Goal: Task Accomplishment & Management: Use online tool/utility

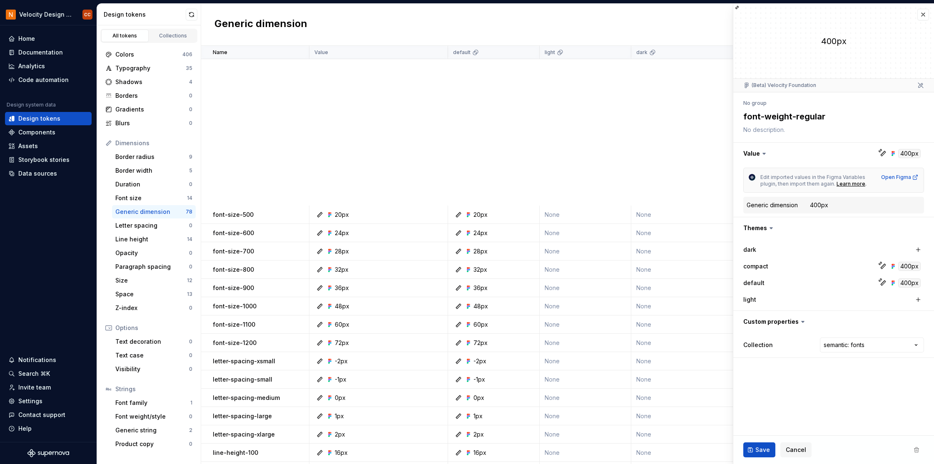
scroll to position [333, 0]
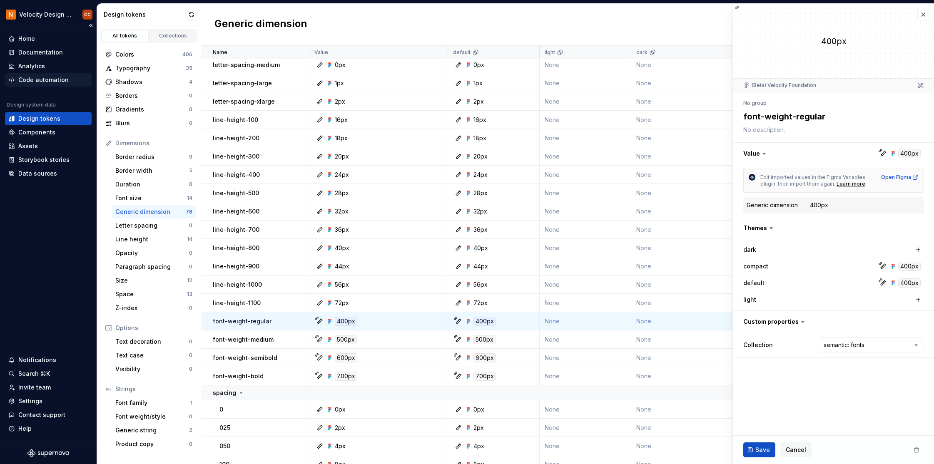
click at [53, 80] on div "Code automation" at bounding box center [43, 80] width 50 height 8
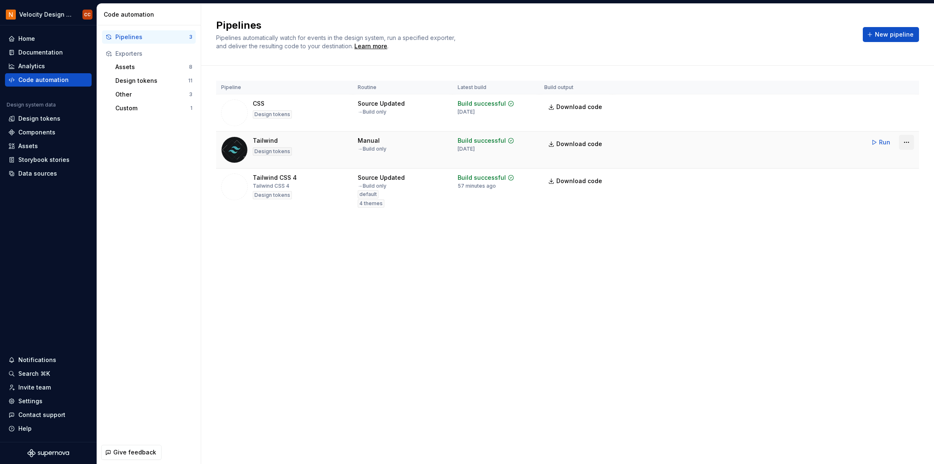
click at [907, 144] on html "Velocity Design System by NAVEX CC Home Documentation Analytics Code automation…" at bounding box center [467, 232] width 934 height 464
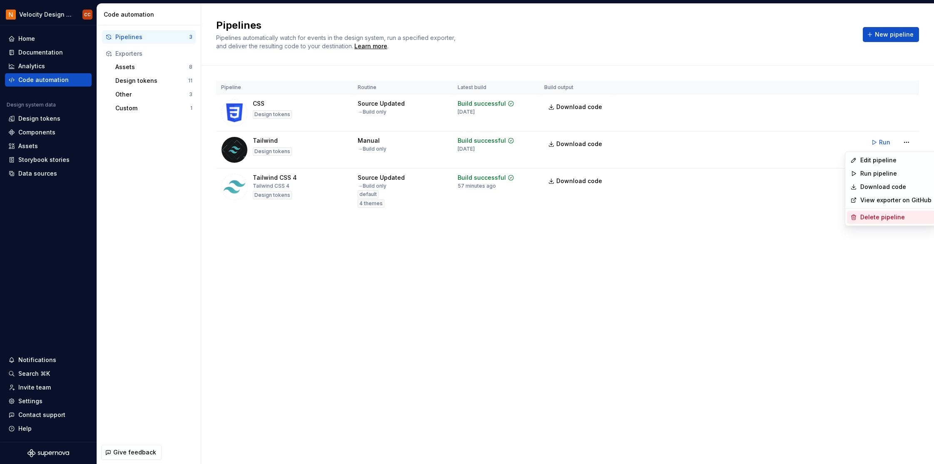
click at [893, 214] on div "Delete pipeline" at bounding box center [895, 217] width 71 height 8
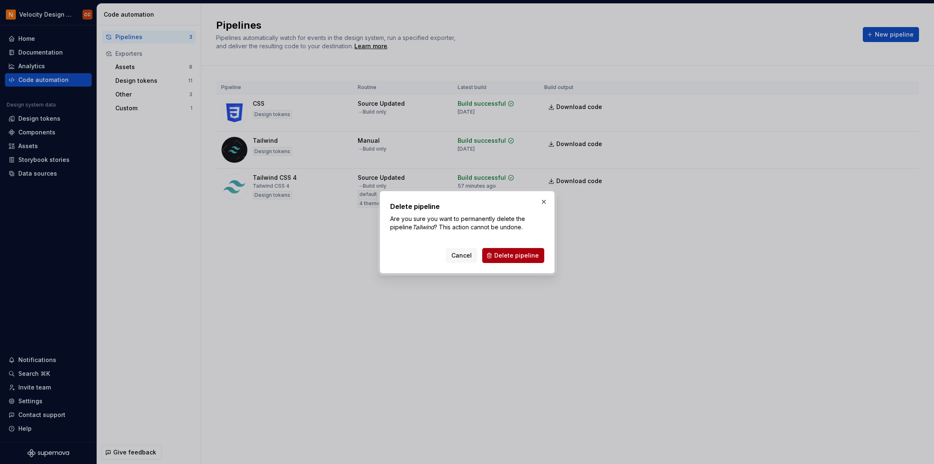
click at [527, 251] on button "Delete pipeline" at bounding box center [513, 255] width 62 height 15
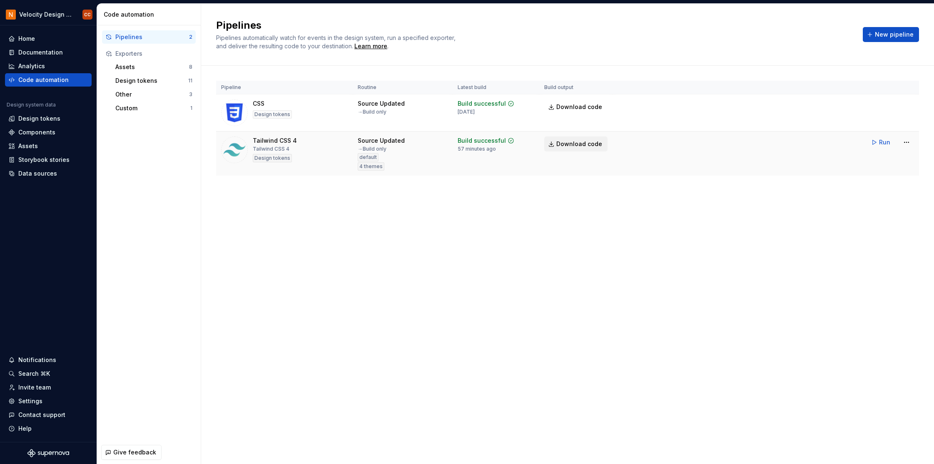
click at [572, 144] on span "Download code" at bounding box center [579, 144] width 46 height 8
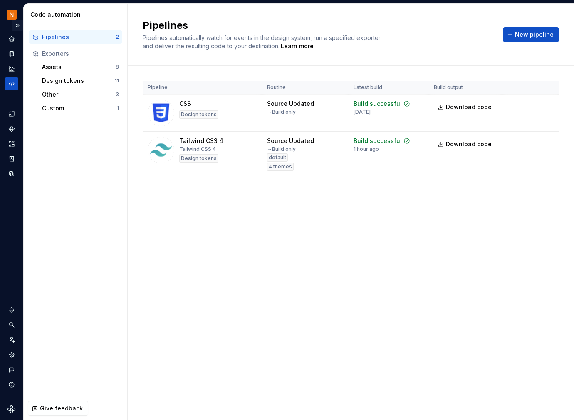
click at [18, 22] on button "Expand sidebar" at bounding box center [18, 26] width 12 height 12
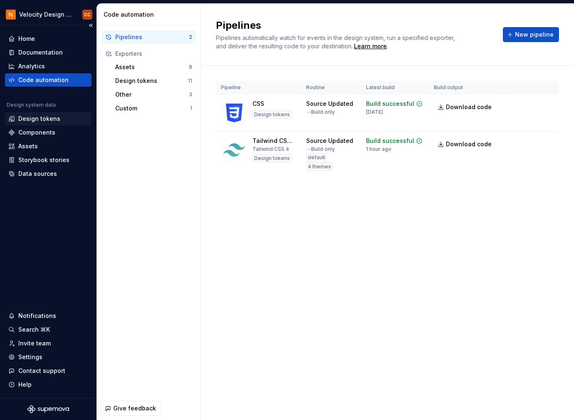
click at [40, 117] on div "Design tokens" at bounding box center [39, 118] width 42 height 8
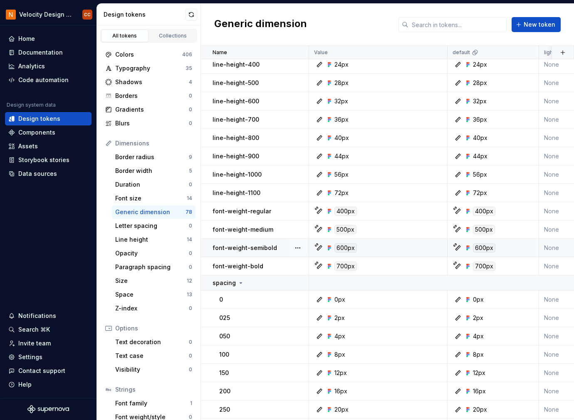
scroll to position [444, 0]
